Goal: Information Seeking & Learning: Learn about a topic

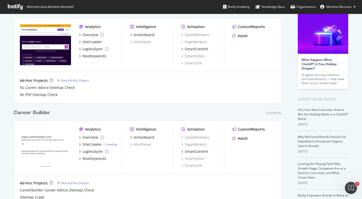
scroll to position [34, 0]
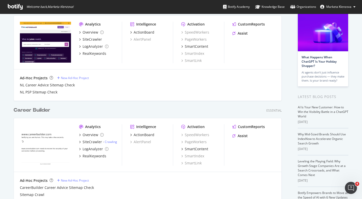
click at [52, 41] on img "grid" at bounding box center [45, 42] width 51 height 41
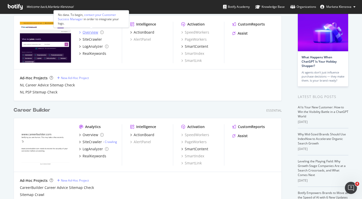
click at [89, 33] on div "Overview" at bounding box center [91, 32] width 16 height 5
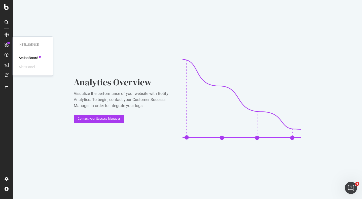
click at [20, 57] on div "ActionBoard" at bounding box center [29, 57] width 20 height 5
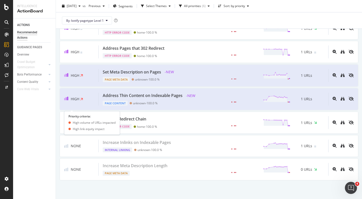
scroll to position [98, 0]
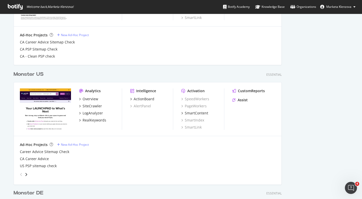
scroll to position [289, 0]
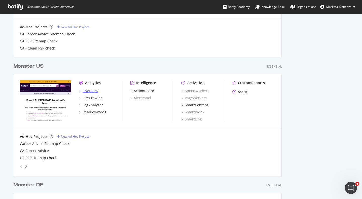
click at [91, 89] on div "Overview" at bounding box center [91, 90] width 16 height 5
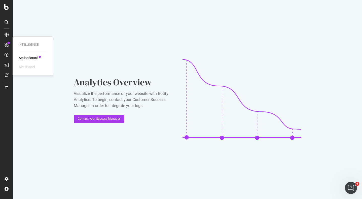
click at [25, 57] on div "ActionBoard" at bounding box center [29, 57] width 20 height 5
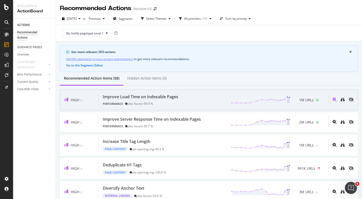
click at [204, 100] on div "Improve Load Time on Indexable Pages Performance jobs-facets - 99.9 % 1M URLs" at bounding box center [214, 100] width 230 height 12
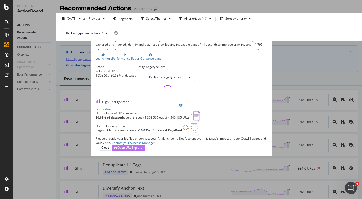
click at [144, 149] on div "Open URL Explorer" at bounding box center [130, 147] width 26 height 4
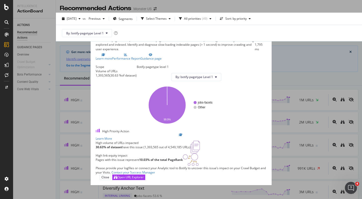
click at [162, 26] on icon "times" at bounding box center [161, 27] width 2 height 3
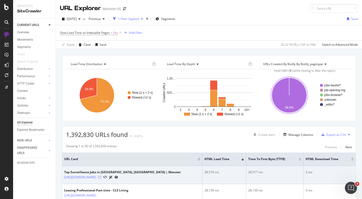
click at [101, 177] on icon at bounding box center [99, 176] width 3 height 3
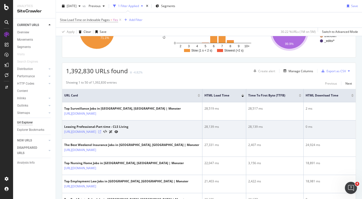
click at [101, 133] on icon at bounding box center [99, 131] width 3 height 3
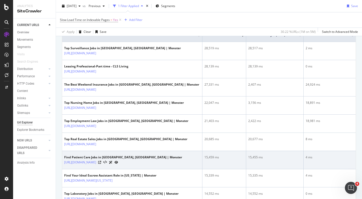
scroll to position [129, 0]
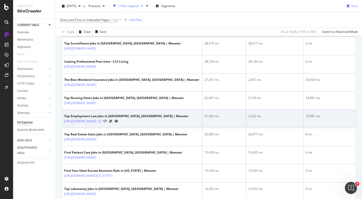
click at [101, 123] on icon at bounding box center [99, 120] width 3 height 3
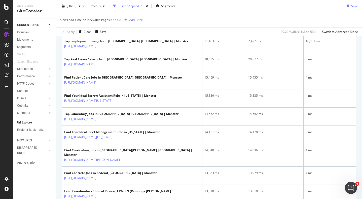
scroll to position [211, 0]
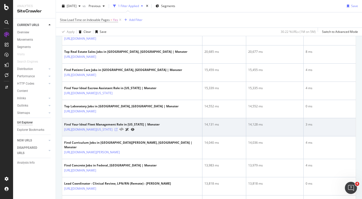
click at [118, 131] on icon at bounding box center [116, 129] width 3 height 3
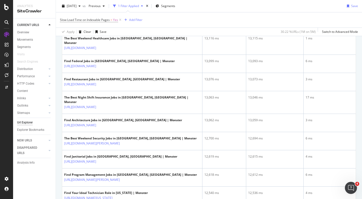
scroll to position [526, 0]
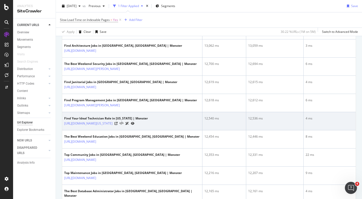
click at [148, 126] on div "[URL][DOMAIN_NAME][US_STATE]" at bounding box center [106, 122] width 84 height 5
click at [118, 125] on icon at bounding box center [116, 123] width 3 height 3
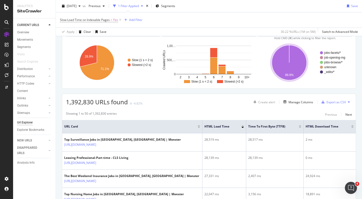
scroll to position [0, 0]
